Goal: Task Accomplishment & Management: Manage account settings

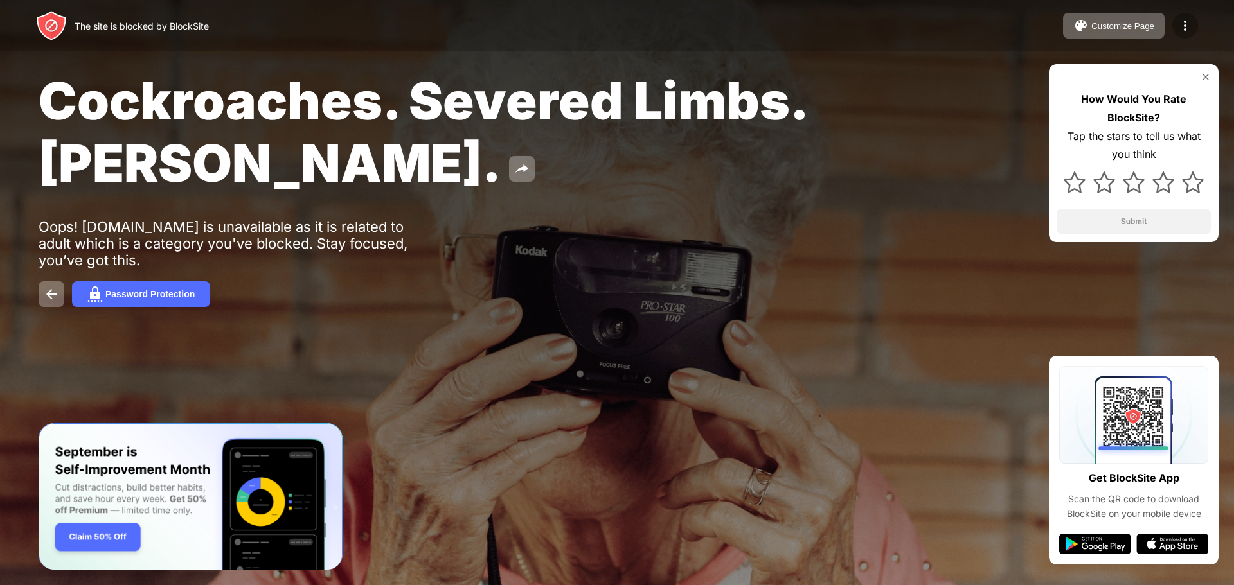
click at [1180, 29] on img at bounding box center [1184, 25] width 15 height 15
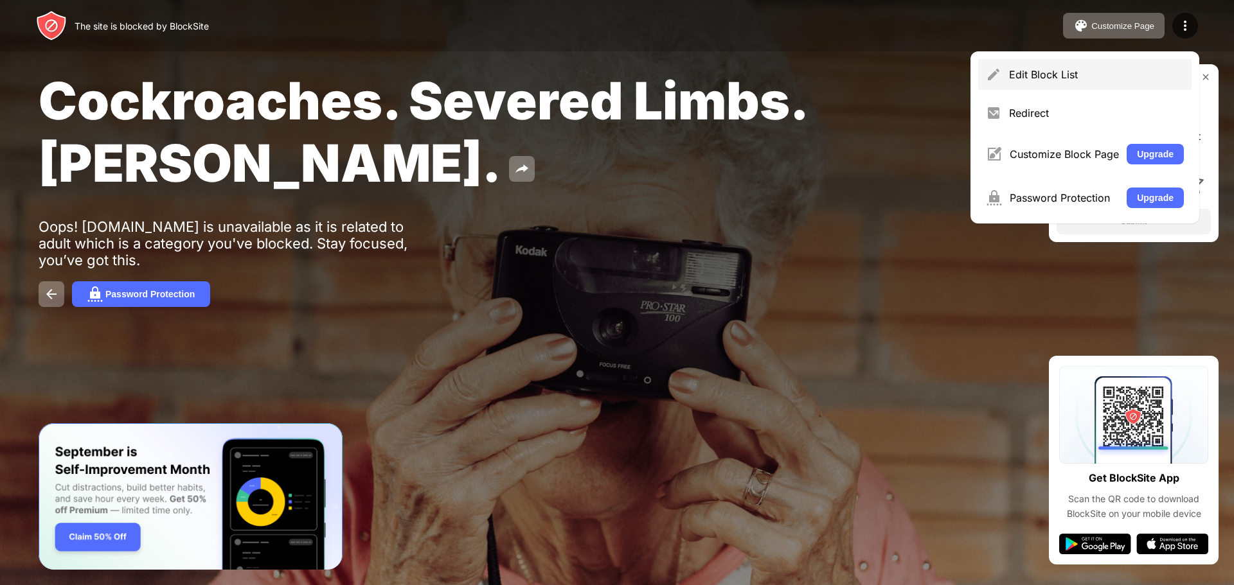
click at [1076, 78] on div "Edit Block List" at bounding box center [1096, 74] width 175 height 13
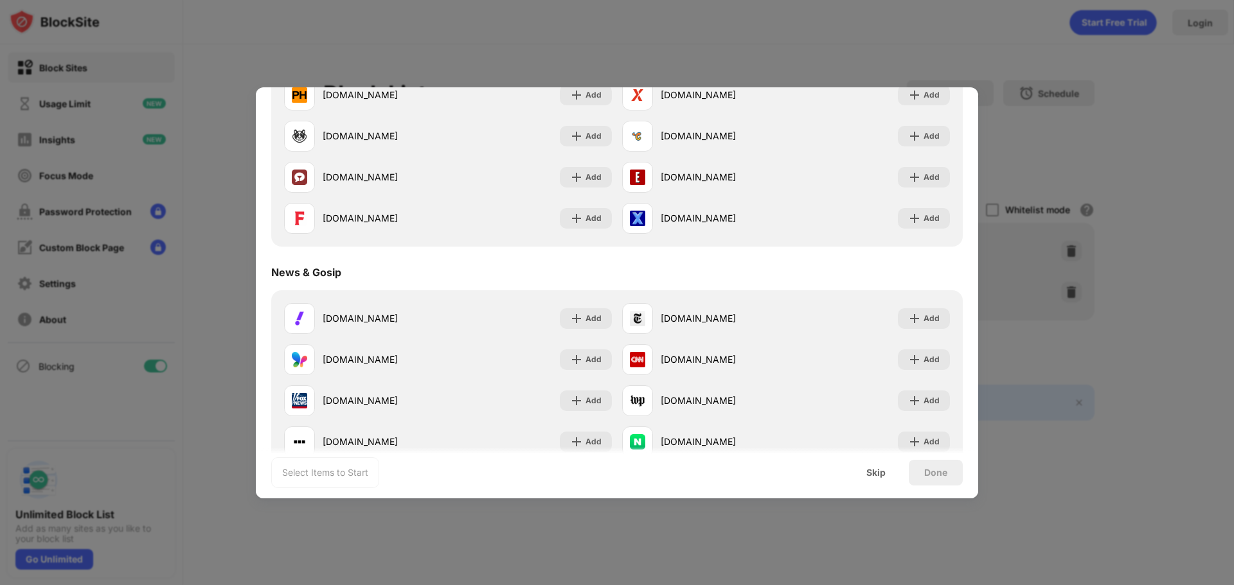
scroll to position [643, 0]
click at [759, 9] on div at bounding box center [617, 292] width 1234 height 585
click at [1001, 76] on div at bounding box center [617, 292] width 1234 height 585
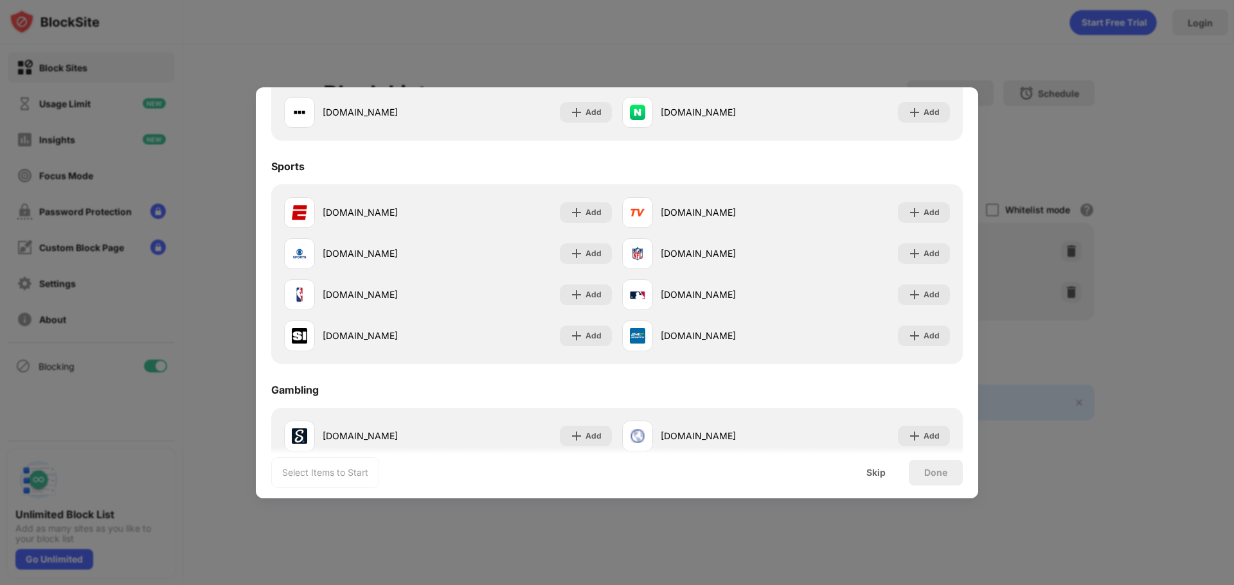
scroll to position [1028, 0]
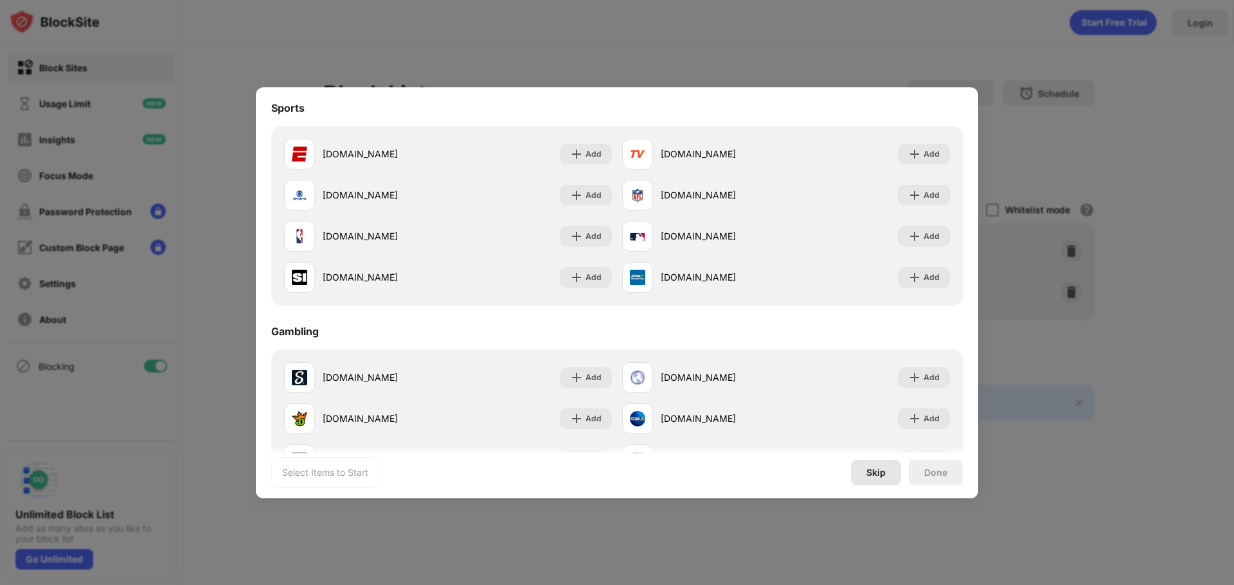
click at [882, 475] on div "Skip" at bounding box center [875, 473] width 19 height 10
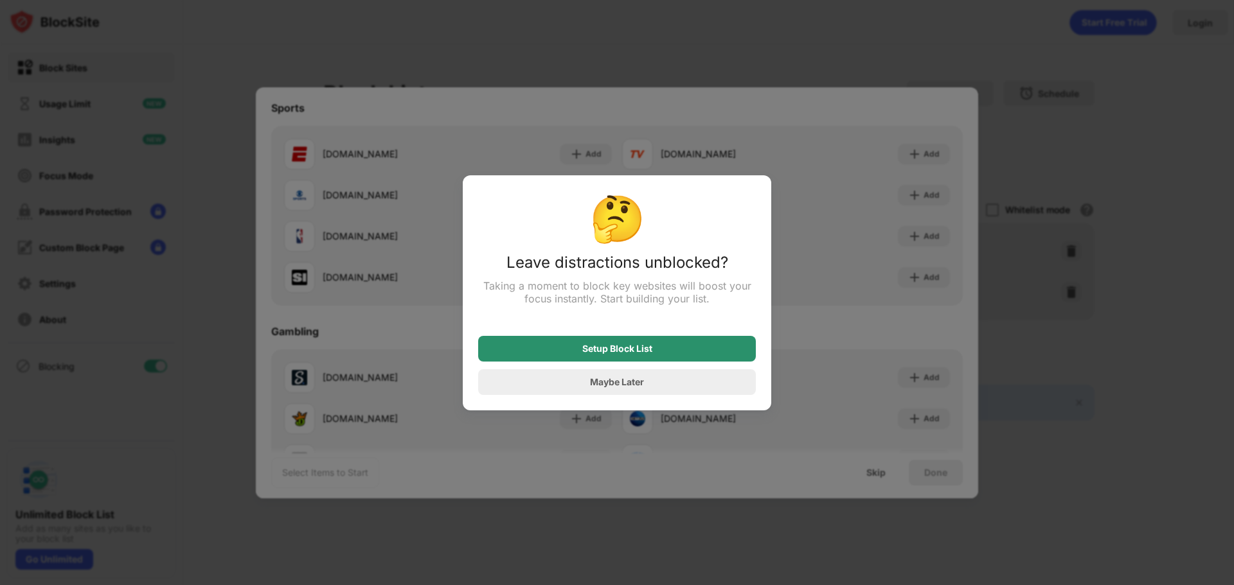
click at [651, 348] on div "Setup Block List" at bounding box center [617, 349] width 70 height 10
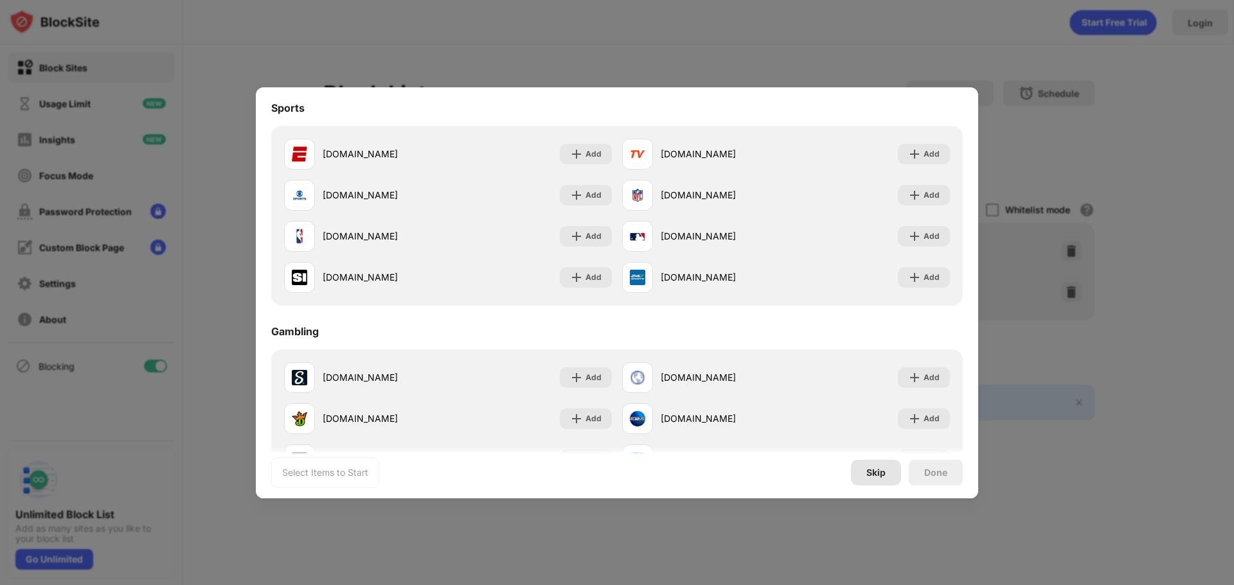
click at [875, 474] on div "Skip" at bounding box center [875, 473] width 19 height 10
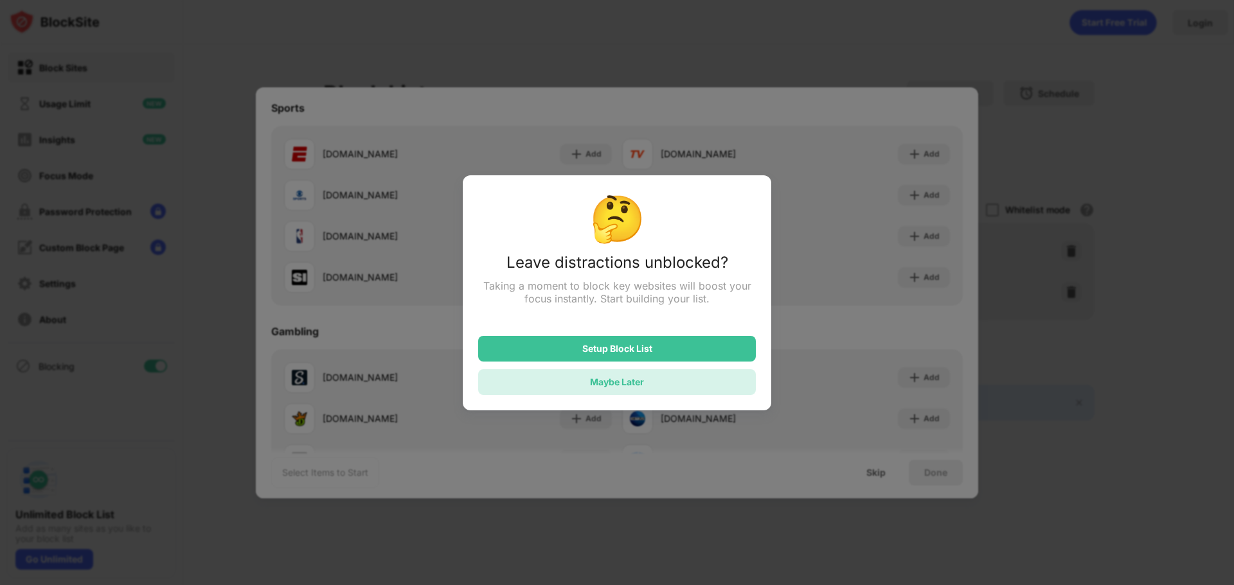
click at [671, 382] on div "Maybe Later" at bounding box center [617, 382] width 278 height 26
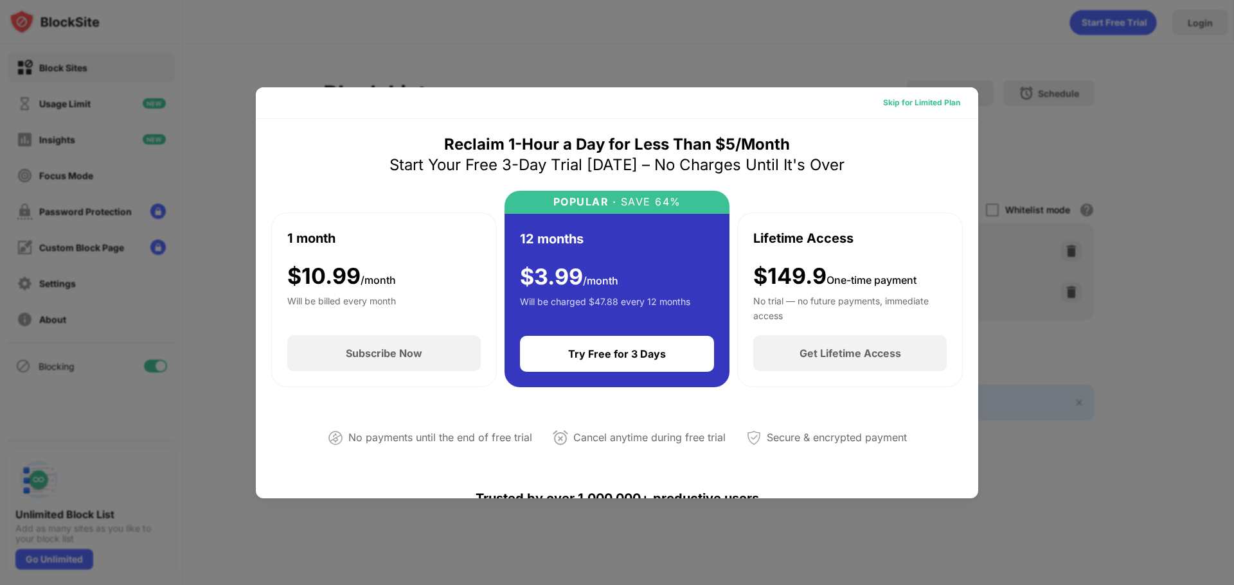
click at [932, 98] on div "Skip for Limited Plan" at bounding box center [921, 102] width 77 height 13
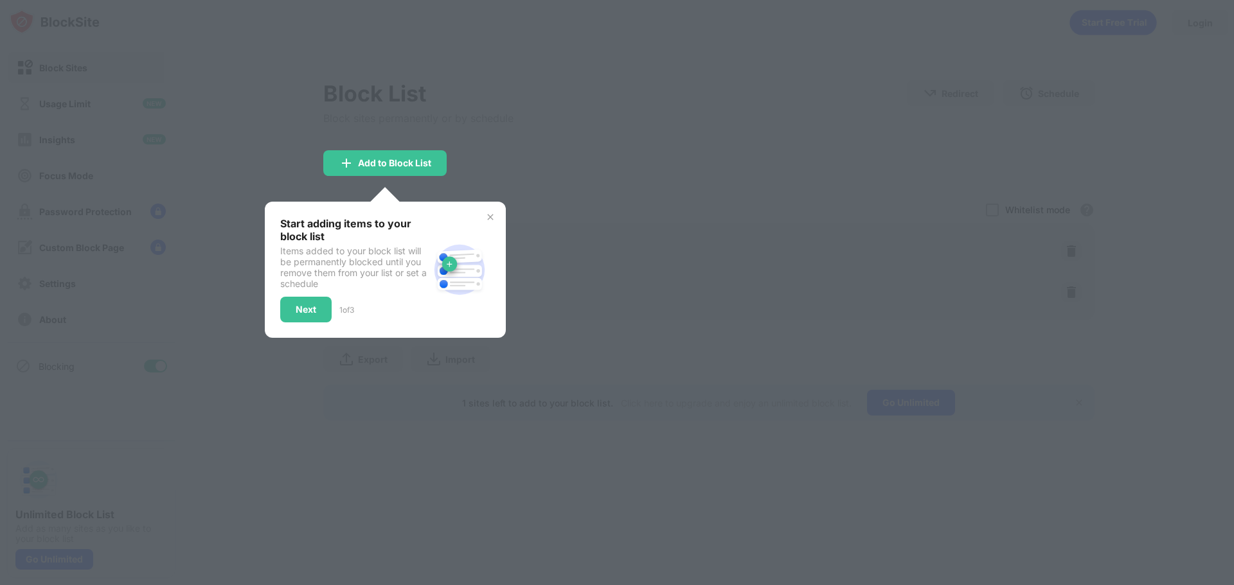
click at [522, 200] on div at bounding box center [617, 292] width 1234 height 585
click at [497, 211] on div "Start adding items to your block list Items added to your block list will be pe…" at bounding box center [385, 270] width 241 height 136
click at [491, 219] on img at bounding box center [490, 217] width 10 height 10
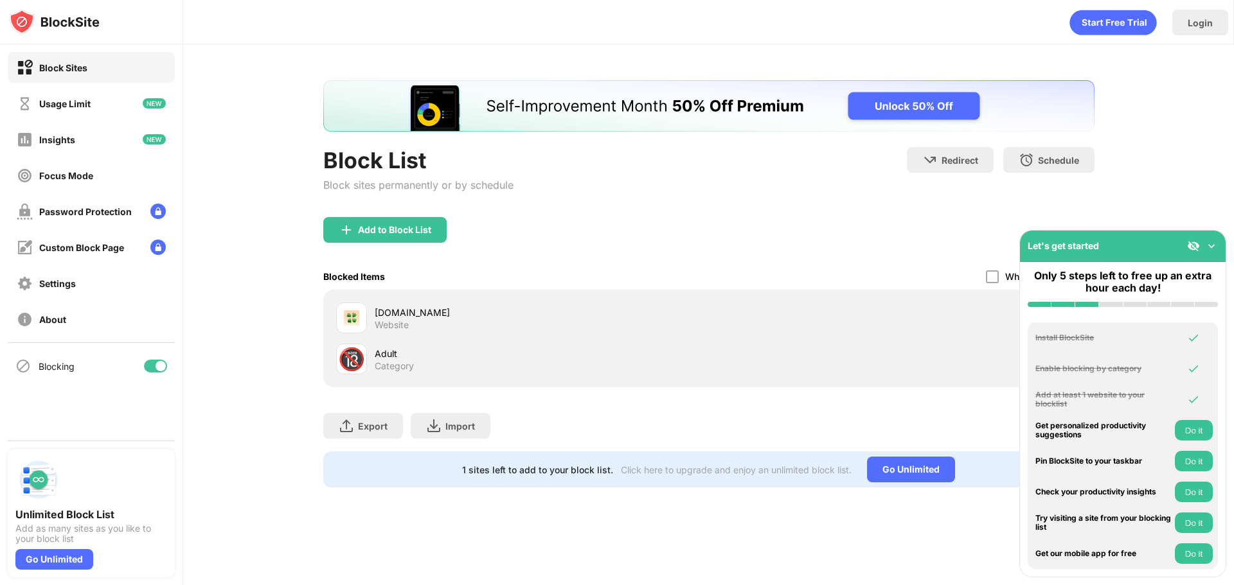
click at [1210, 243] on img at bounding box center [1211, 246] width 13 height 13
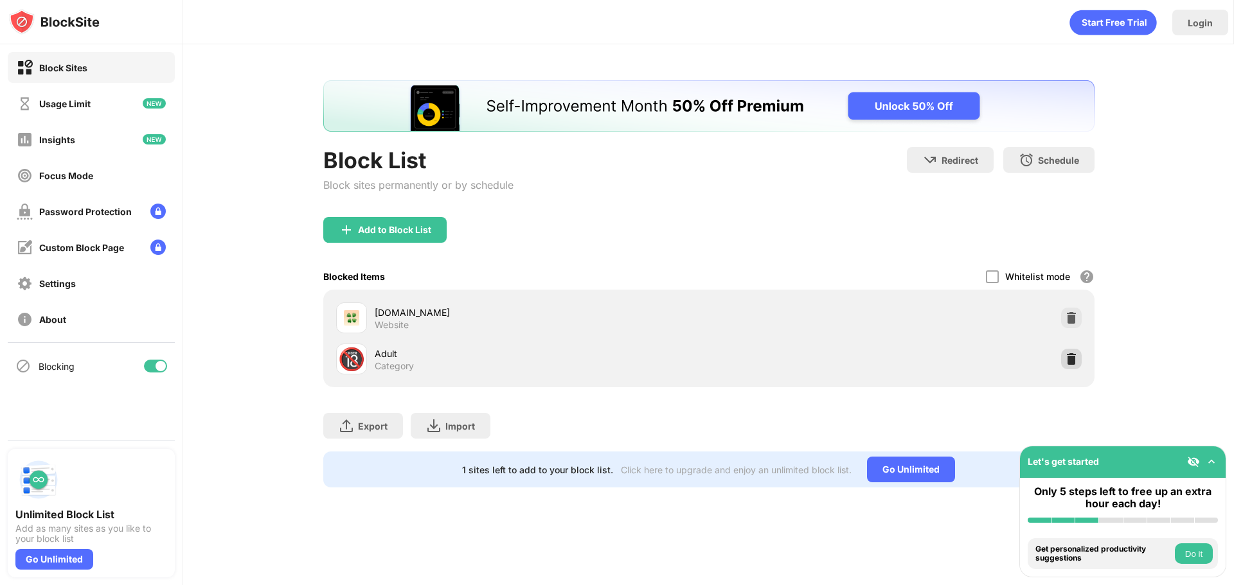
click at [1075, 360] on img at bounding box center [1071, 359] width 13 height 13
